Goal: Task Accomplishment & Management: Complete application form

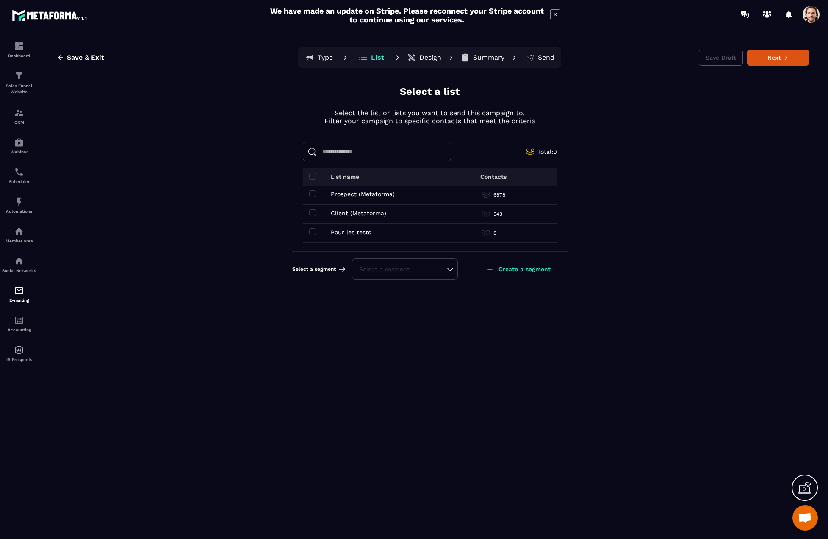
drag, startPoint x: 312, startPoint y: 196, endPoint x: 308, endPoint y: 209, distance: 14.0
click at [312, 196] on span at bounding box center [312, 193] width 7 height 7
click at [312, 214] on span at bounding box center [312, 212] width 7 height 7
click at [450, 285] on div "Select a segment" at bounding box center [404, 281] width 91 height 8
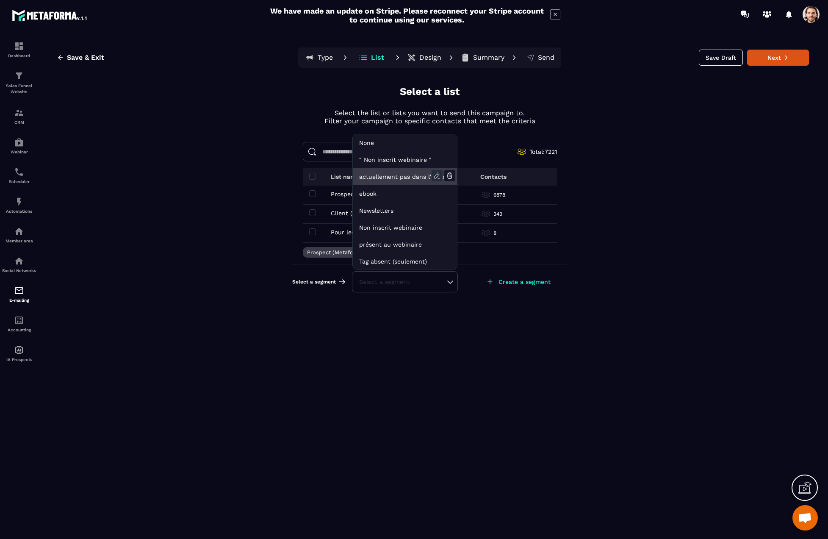
click at [435, 176] on icon at bounding box center [436, 175] width 11 height 11
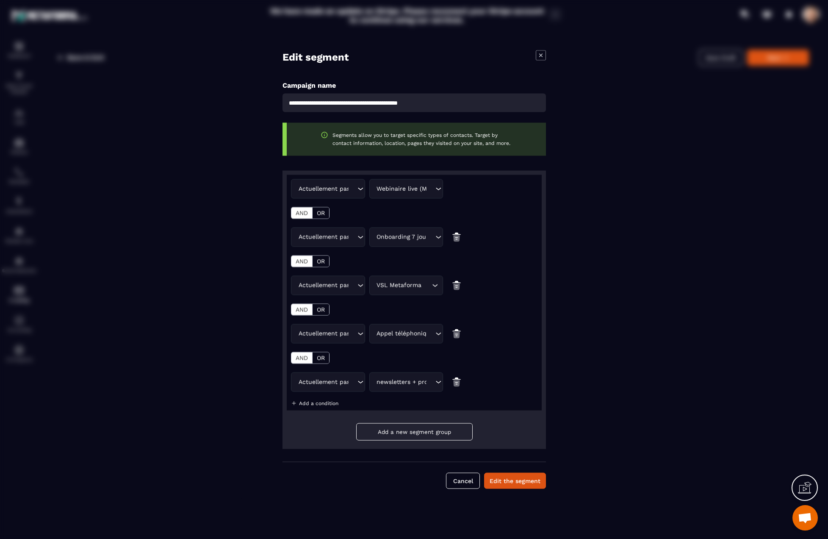
click at [543, 55] on icon "Modal window" at bounding box center [541, 55] width 10 height 10
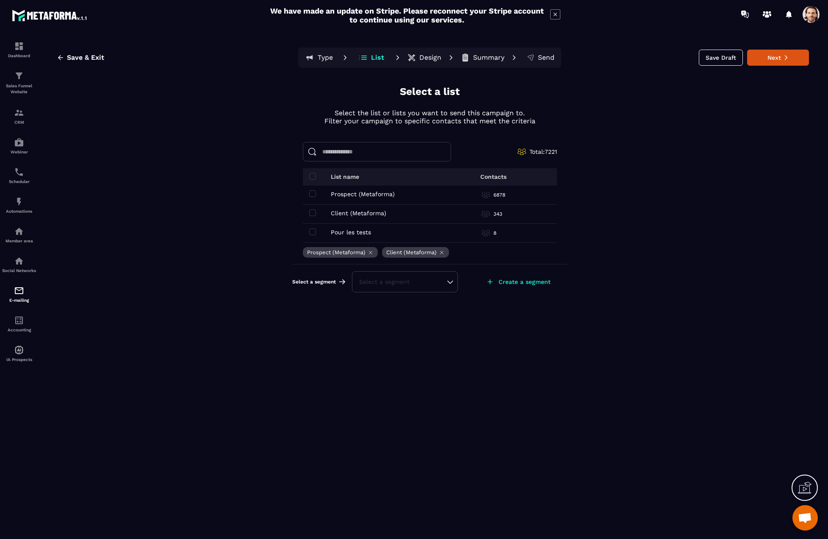
click at [415, 287] on div "Select a segment" at bounding box center [405, 281] width 106 height 21
click at [446, 283] on div "Select a segment" at bounding box center [404, 281] width 91 height 8
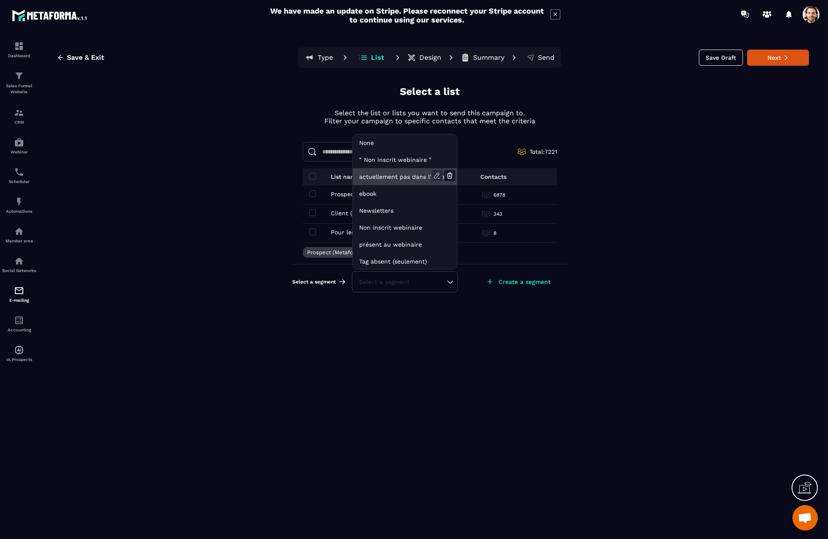
click at [434, 171] on icon at bounding box center [436, 175] width 11 height 11
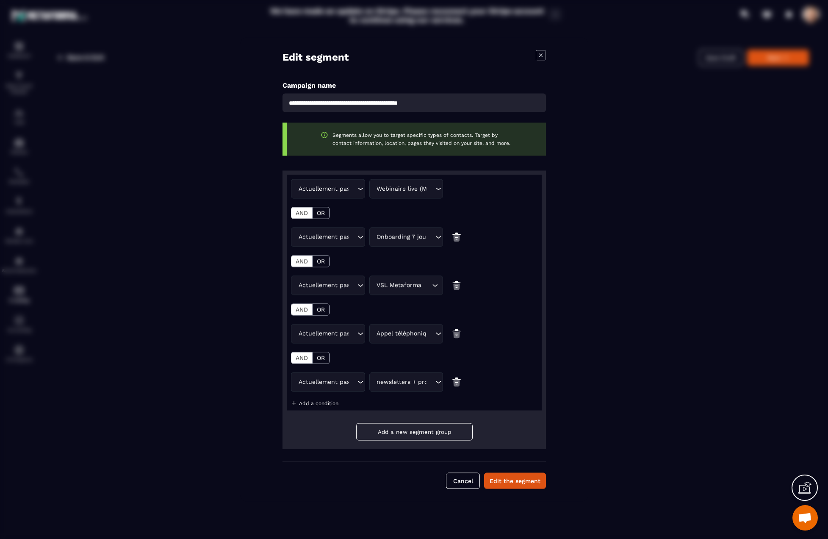
click at [333, 191] on div "Actuellement pas dans l'automatisation" at bounding box center [326, 188] width 61 height 9
click at [203, 233] on div "Modal window" at bounding box center [414, 269] width 828 height 539
click at [256, 173] on div "**********" at bounding box center [414, 270] width 348 height 464
click at [542, 54] on icon "Modal window" at bounding box center [541, 55] width 10 height 10
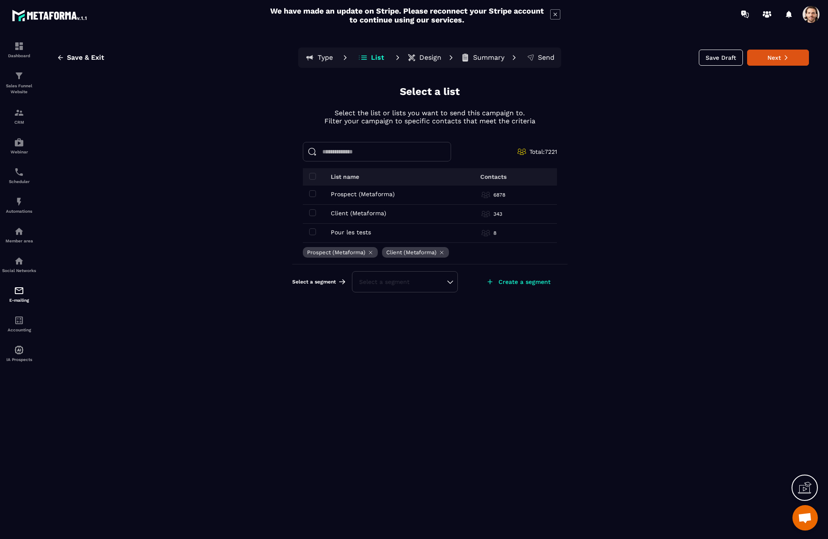
click at [396, 283] on div "Select a segment" at bounding box center [404, 281] width 91 height 8
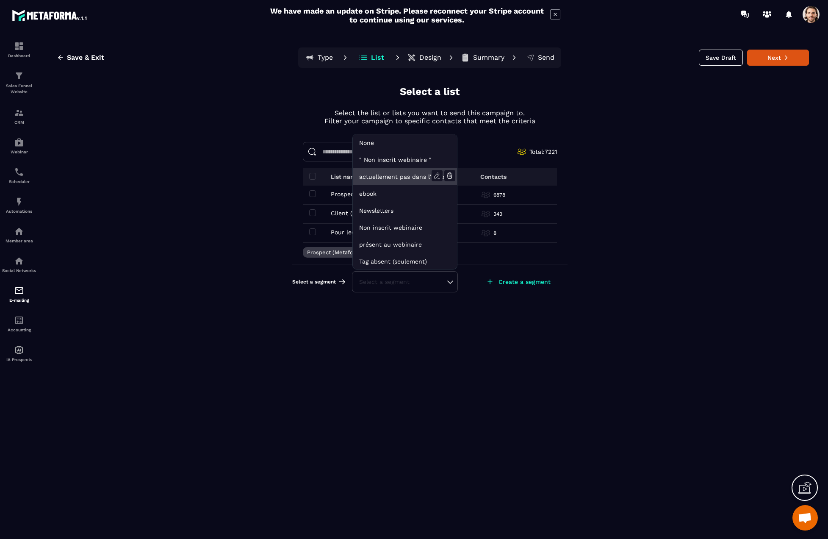
click at [383, 179] on li "actuellement pas dans l'automatisation webinar live" at bounding box center [405, 176] width 104 height 17
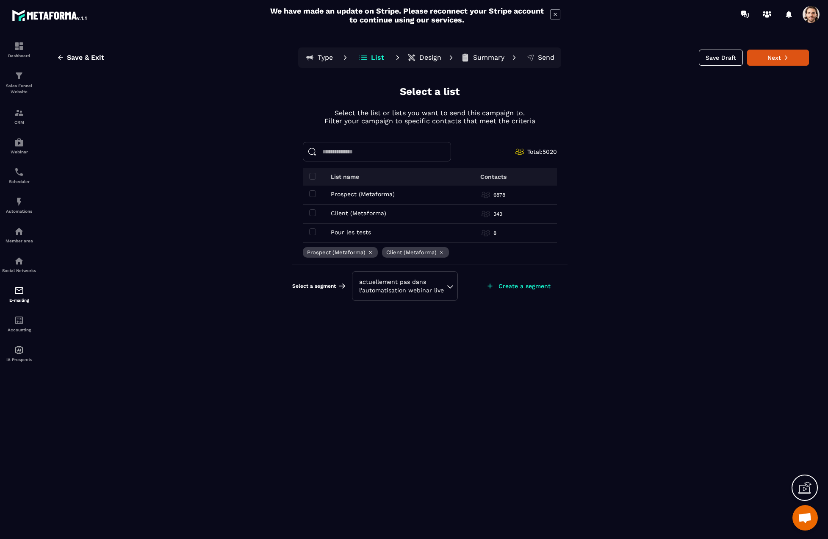
click at [808, 14] on span at bounding box center [810, 14] width 17 height 17
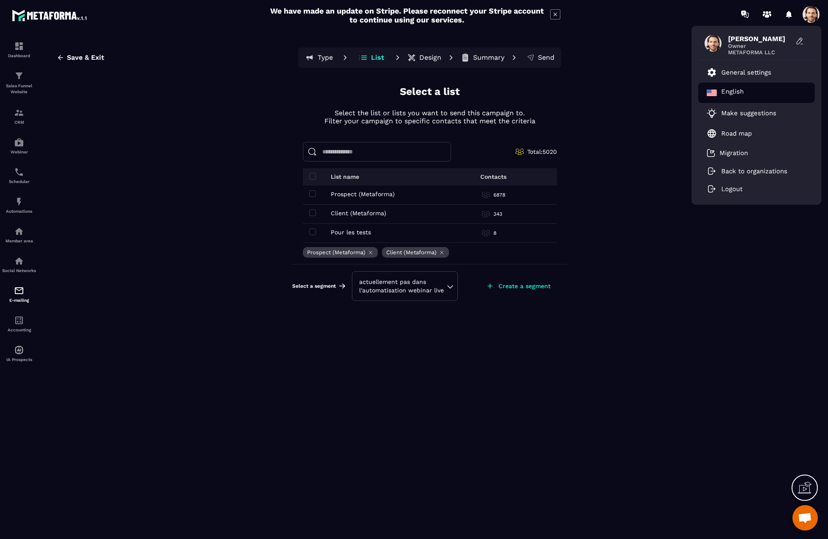
click at [737, 93] on p "English" at bounding box center [732, 93] width 22 height 10
